Goal: Task Accomplishment & Management: Manage account settings

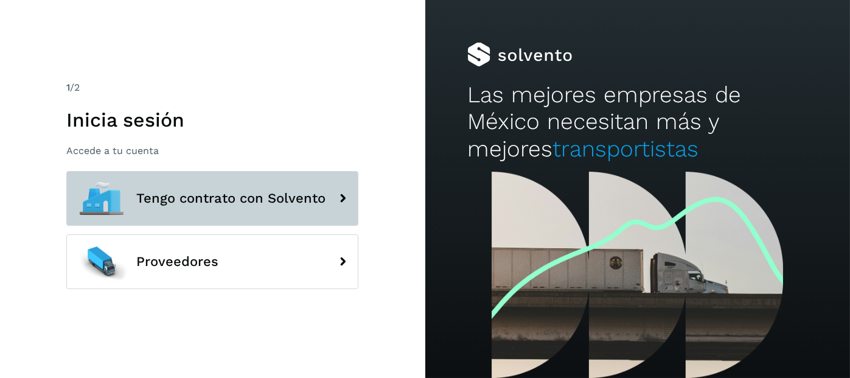
click at [217, 207] on button "Tengo contrato con Solvento" at bounding box center [212, 198] width 292 height 55
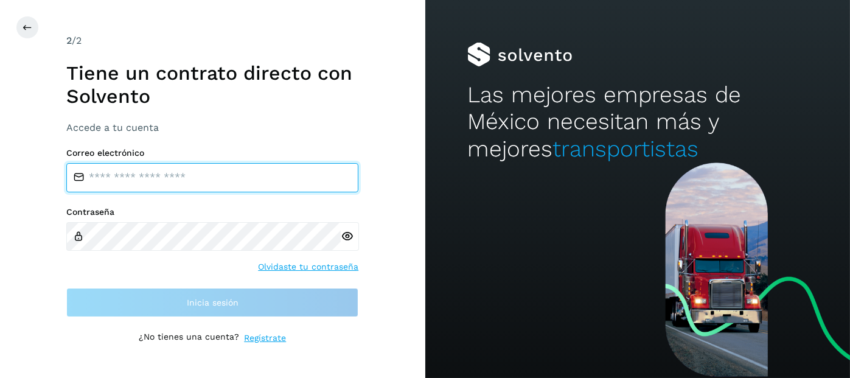
click at [197, 182] on input "email" at bounding box center [212, 177] width 292 height 29
type input "**********"
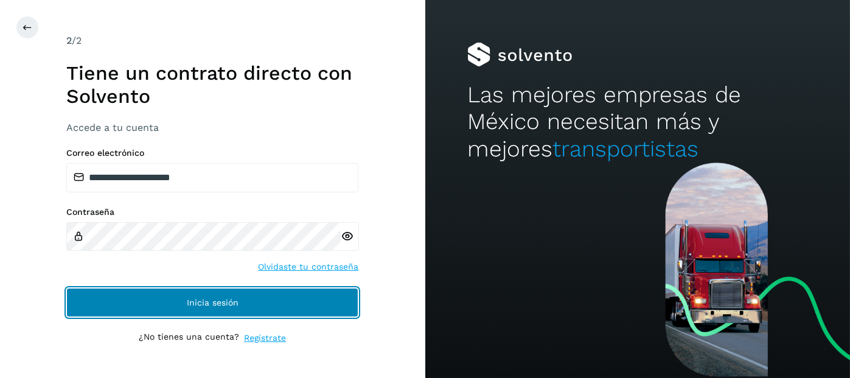
click at [199, 304] on span "Inicia sesión" at bounding box center [213, 302] width 52 height 9
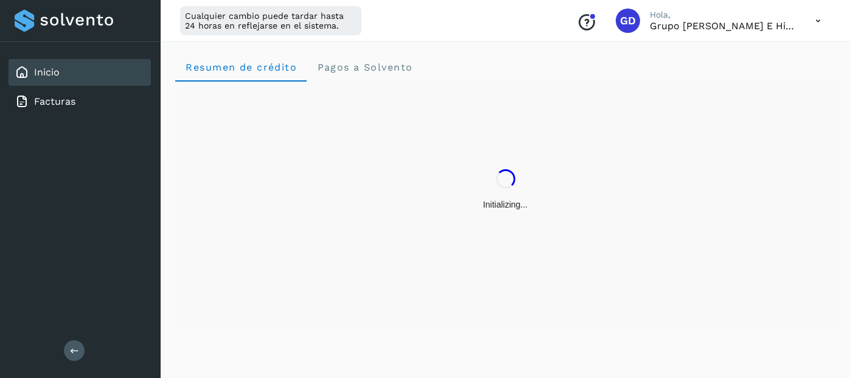
click at [72, 351] on icon at bounding box center [74, 350] width 9 height 9
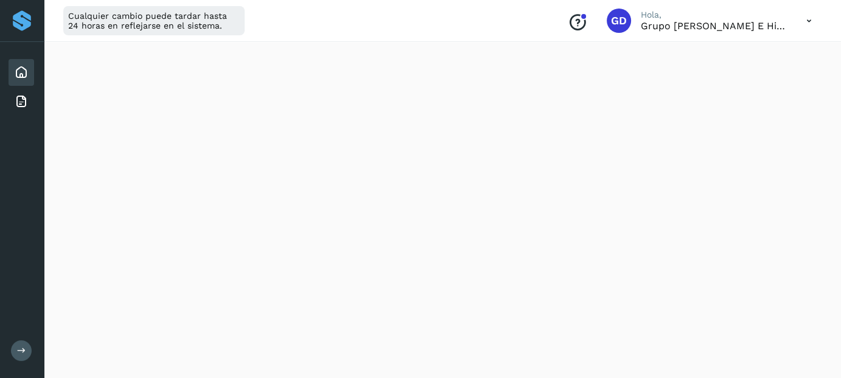
scroll to position [799, 0]
